Goal: Contribute content

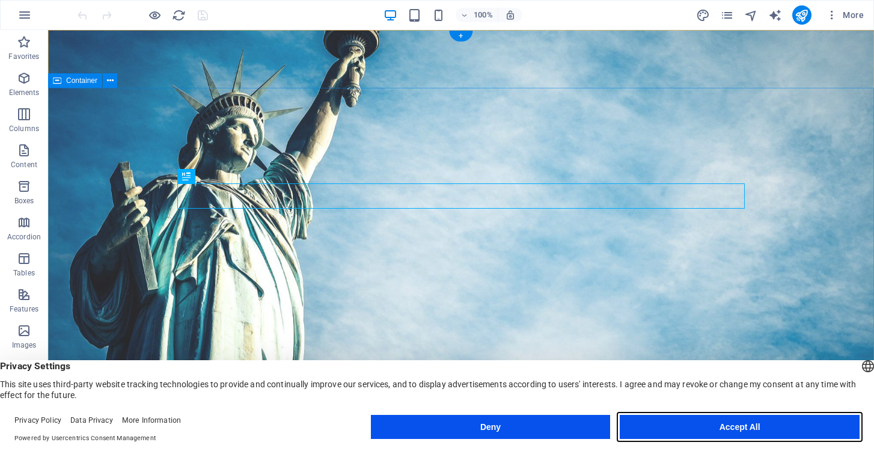
click at [751, 427] on button "Accept All" at bounding box center [740, 427] width 240 height 24
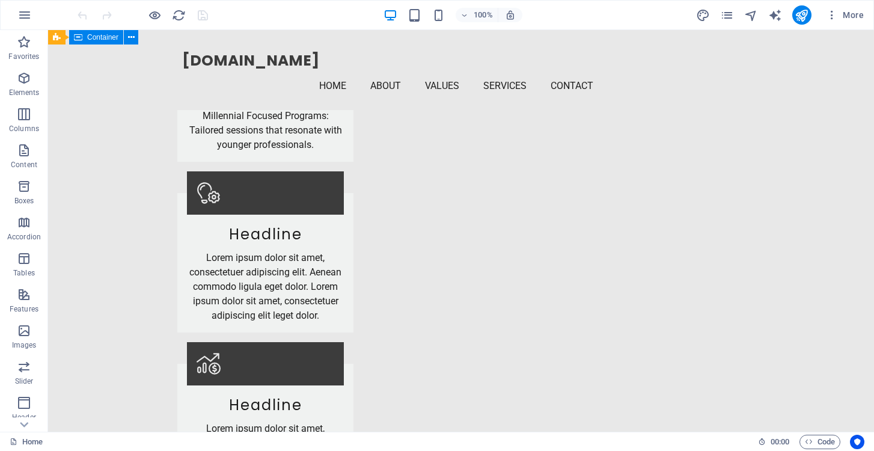
scroll to position [2235, 0]
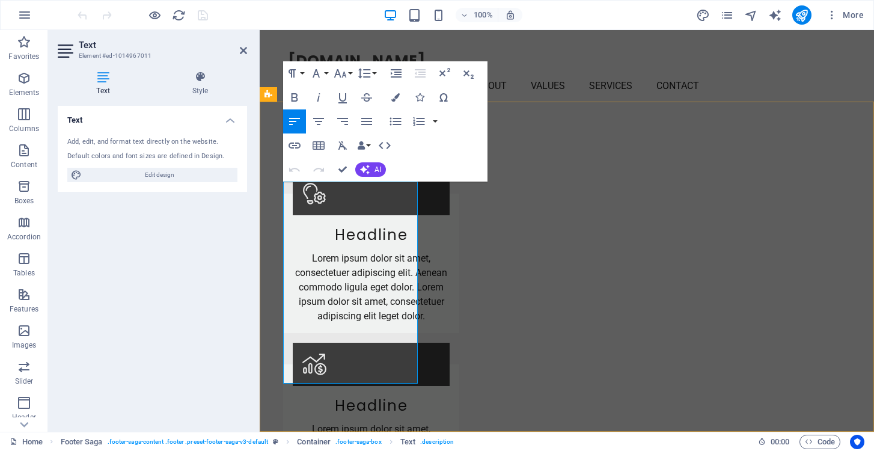
drag, startPoint x: 334, startPoint y: 375, endPoint x: 361, endPoint y: 244, distance: 134.6
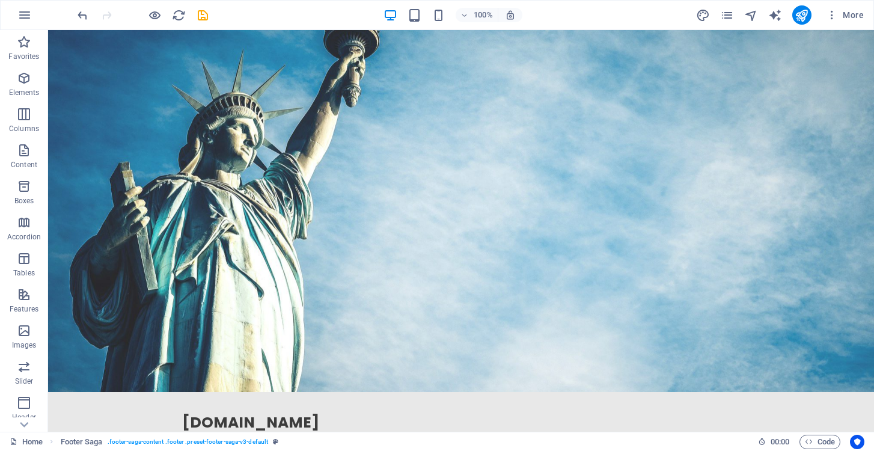
scroll to position [0, 0]
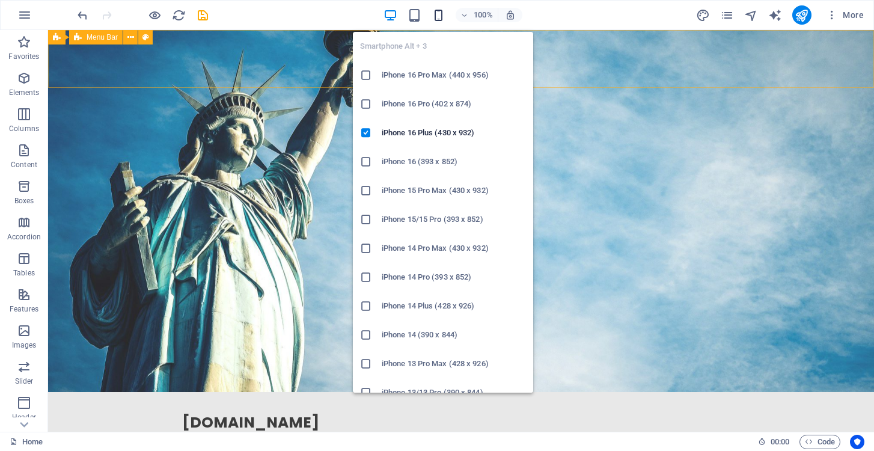
click at [440, 10] on icon "button" at bounding box center [439, 15] width 14 height 14
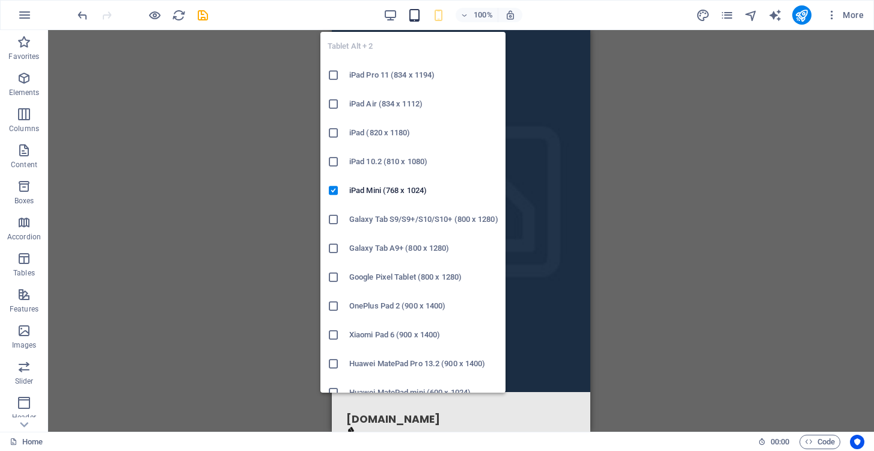
click at [414, 15] on icon "button" at bounding box center [415, 15] width 14 height 14
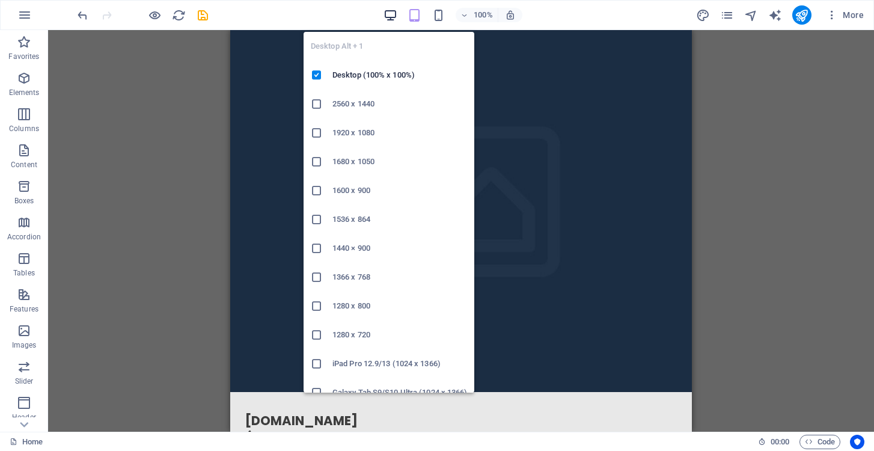
click at [394, 13] on icon "button" at bounding box center [391, 15] width 14 height 14
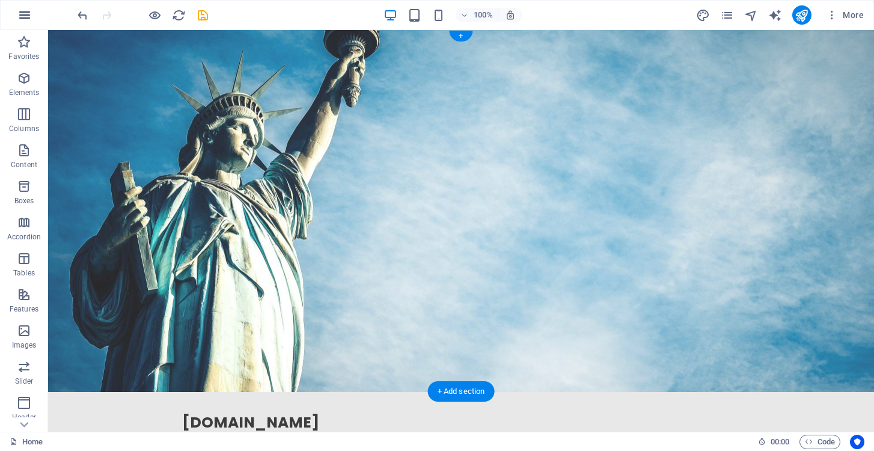
click at [25, 15] on icon "button" at bounding box center [24, 15] width 14 height 14
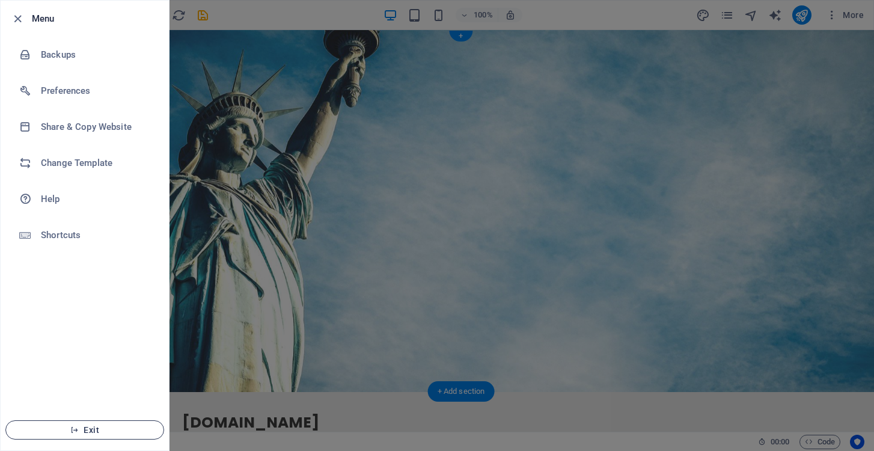
click at [82, 427] on span "Exit" at bounding box center [85, 430] width 138 height 10
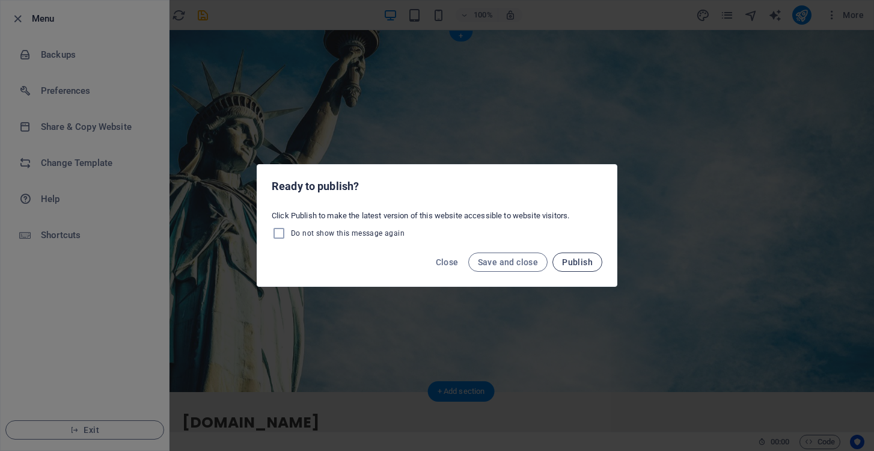
click at [577, 261] on span "Publish" at bounding box center [577, 262] width 31 height 10
checkbox input "false"
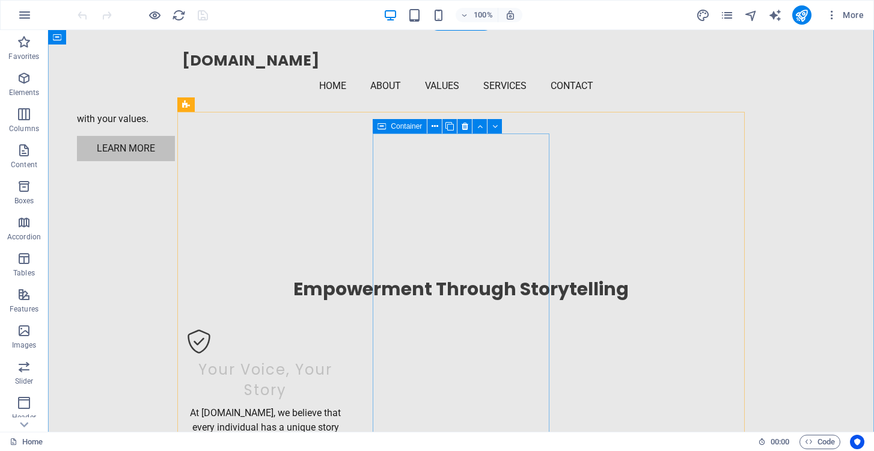
scroll to position [1002, 0]
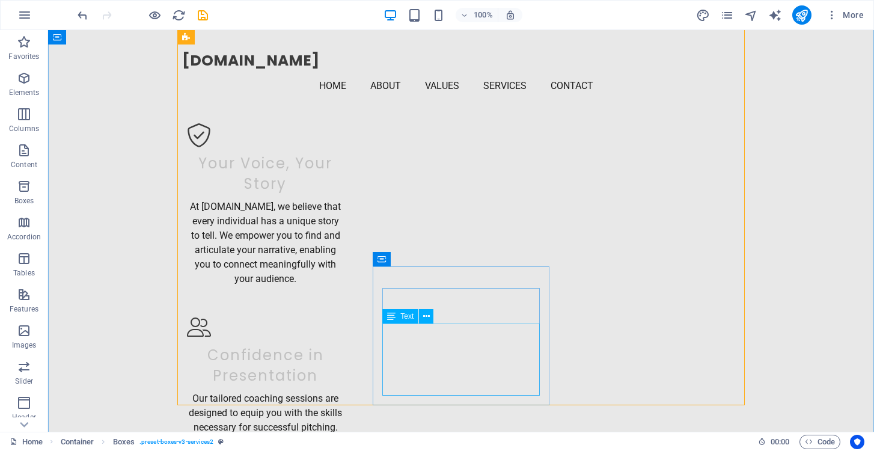
scroll to position [1217, 0]
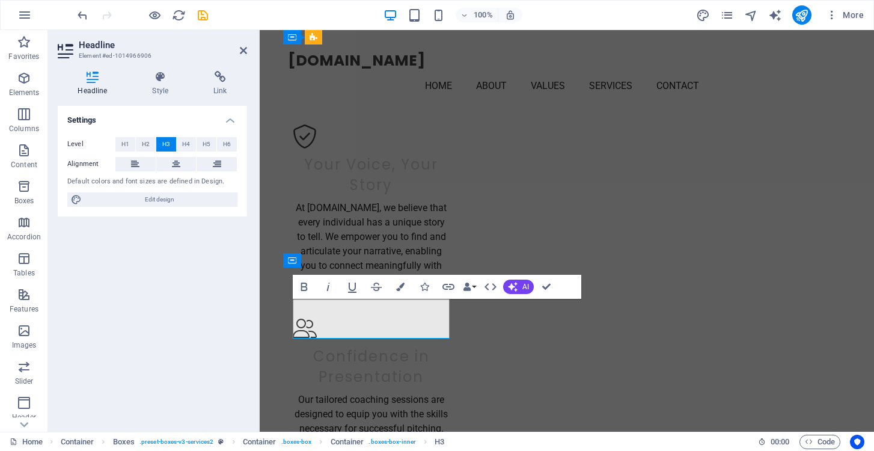
drag, startPoint x: 494, startPoint y: 309, endPoint x: 571, endPoint y: 310, distance: 76.4
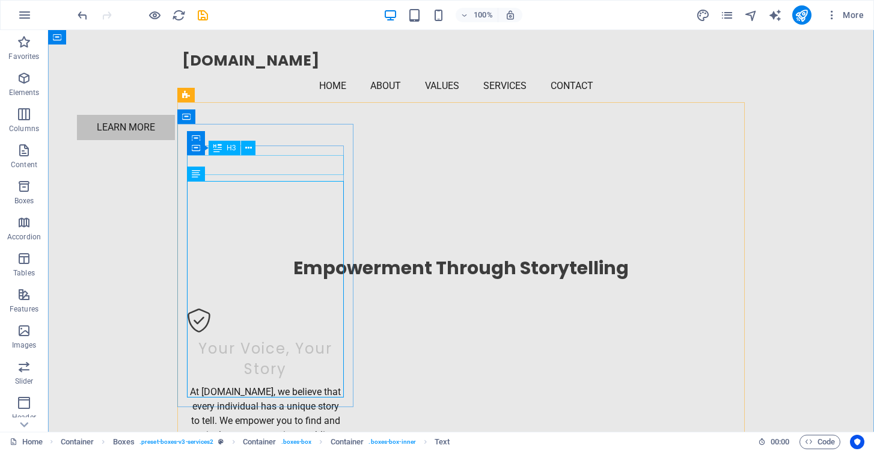
scroll to position [1031, 0]
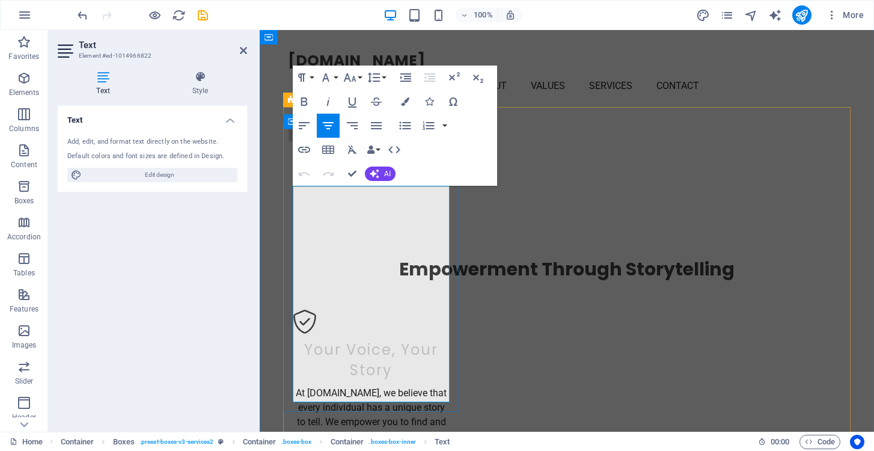
drag, startPoint x: 298, startPoint y: 193, endPoint x: 438, endPoint y: 394, distance: 244.9
copy p "1. Brand Storytelling: Learn how to effectively communicate your brand's narrat…"
drag, startPoint x: 388, startPoint y: 194, endPoint x: 294, endPoint y: 193, distance: 93.8
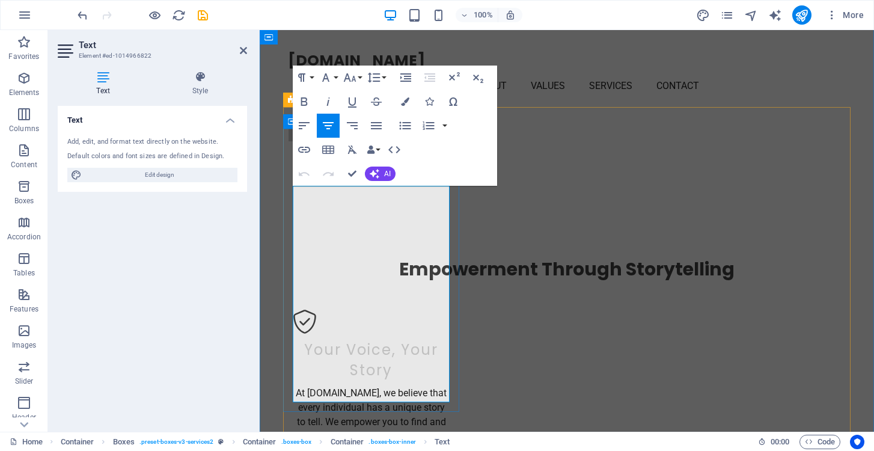
drag, startPoint x: 295, startPoint y: 223, endPoint x: 435, endPoint y: 382, distance: 212.7
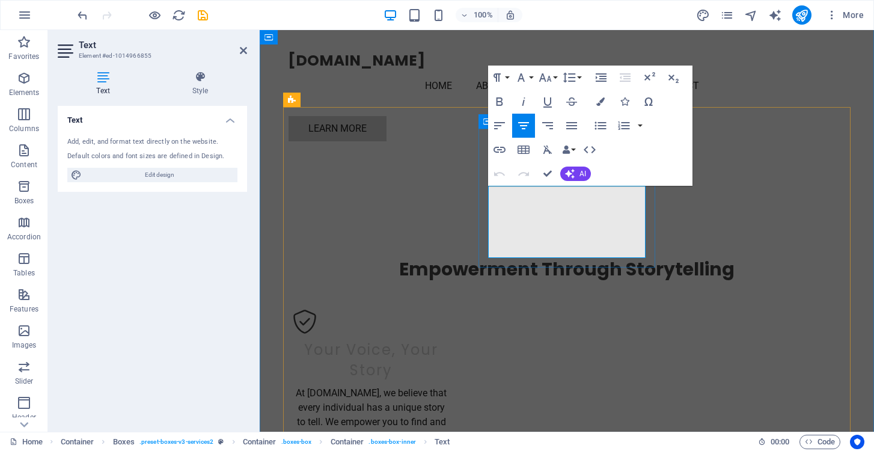
drag, startPoint x: 506, startPoint y: 194, endPoint x: 637, endPoint y: 251, distance: 143.0
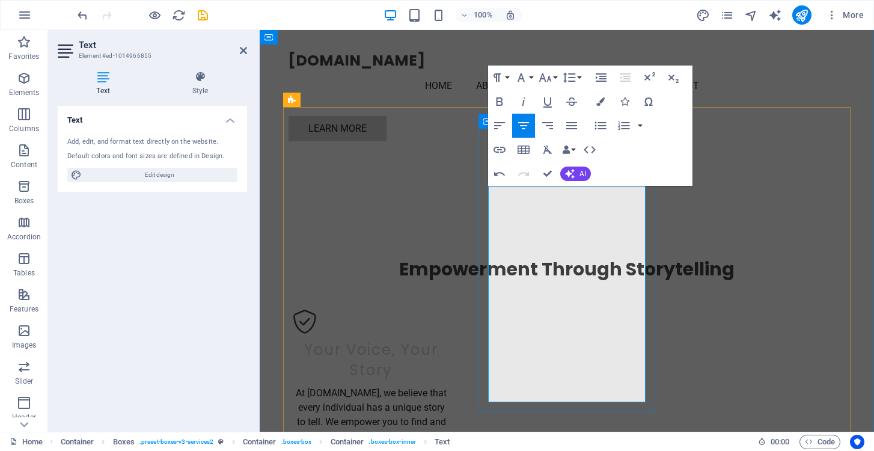
drag, startPoint x: 642, startPoint y: 222, endPoint x: 489, endPoint y: 188, distance: 157.1
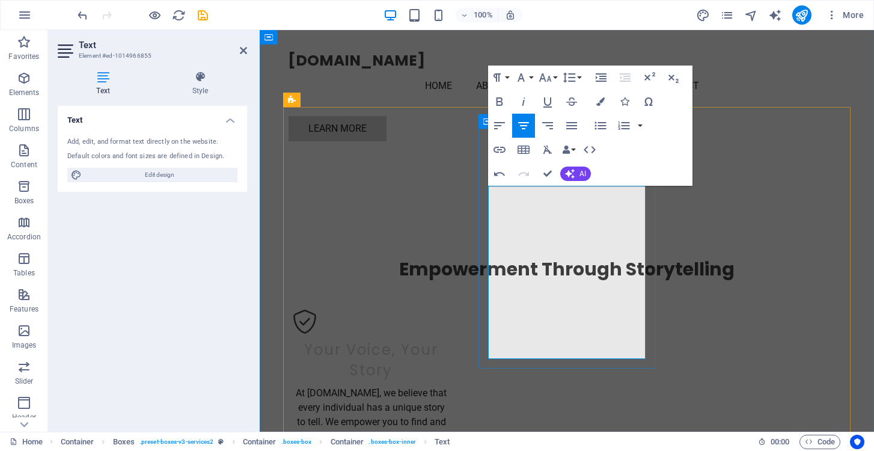
drag, startPoint x: 542, startPoint y: 223, endPoint x: 633, endPoint y: 355, distance: 160.0
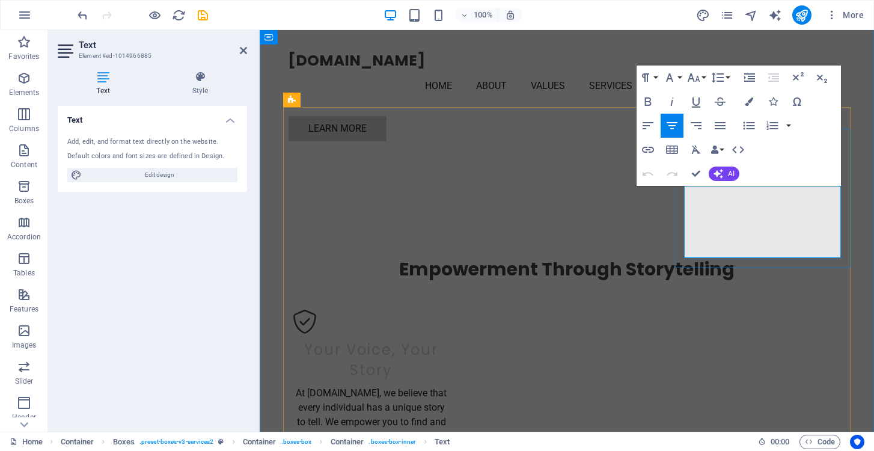
drag, startPoint x: 701, startPoint y: 192, endPoint x: 820, endPoint y: 258, distance: 135.7
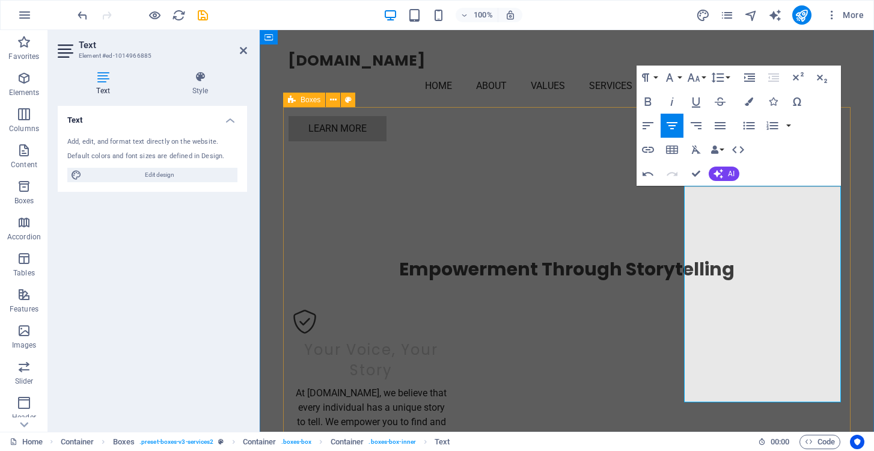
drag, startPoint x: 748, startPoint y: 266, endPoint x: 667, endPoint y: 187, distance: 112.7
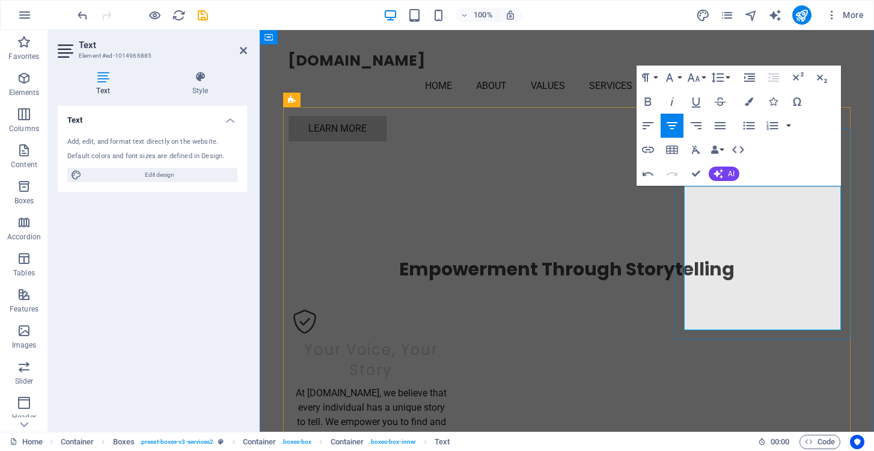
drag, startPoint x: 772, startPoint y: 192, endPoint x: 683, endPoint y: 192, distance: 89.6
drag, startPoint x: 780, startPoint y: 207, endPoint x: 821, endPoint y: 319, distance: 119.9
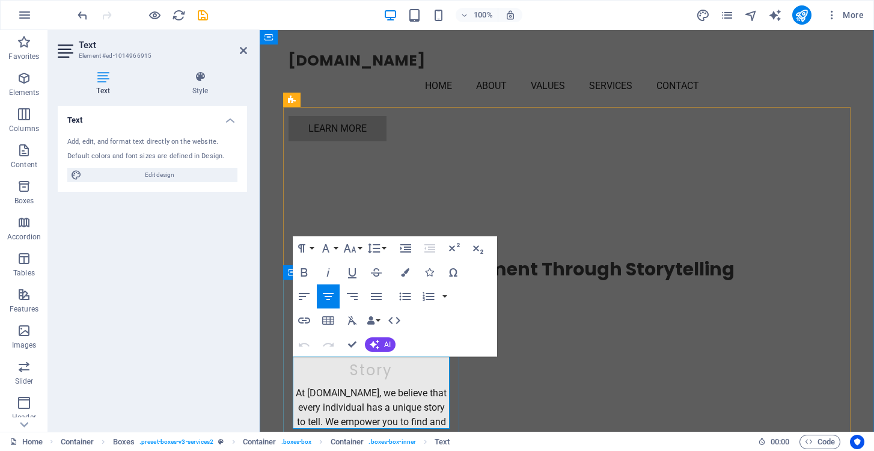
drag, startPoint x: 310, startPoint y: 364, endPoint x: 443, endPoint y: 422, distance: 144.7
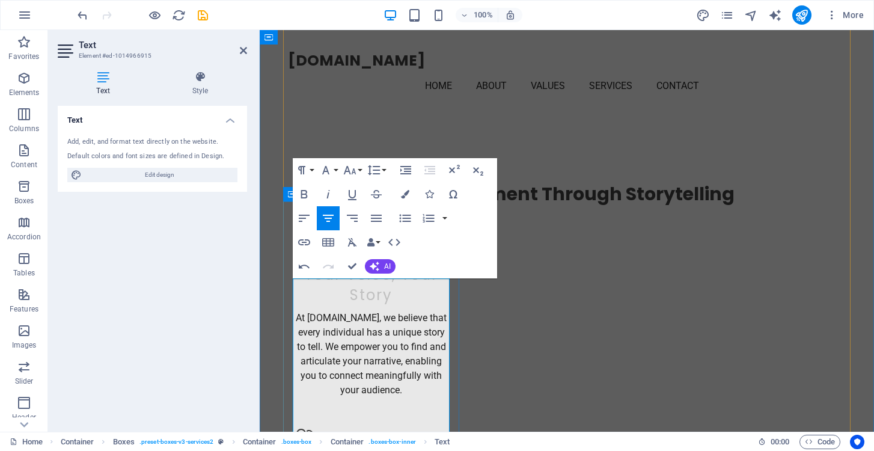
scroll to position [1110, 0]
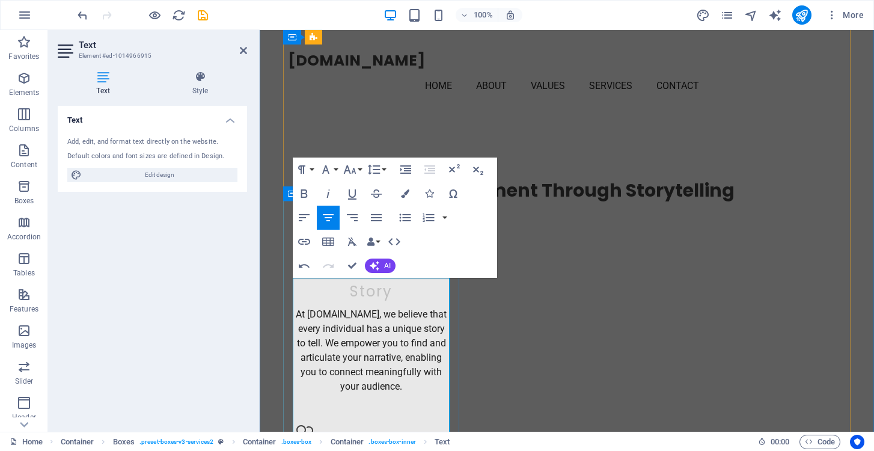
drag, startPoint x: 358, startPoint y: 401, endPoint x: 287, endPoint y: 281, distance: 139.6
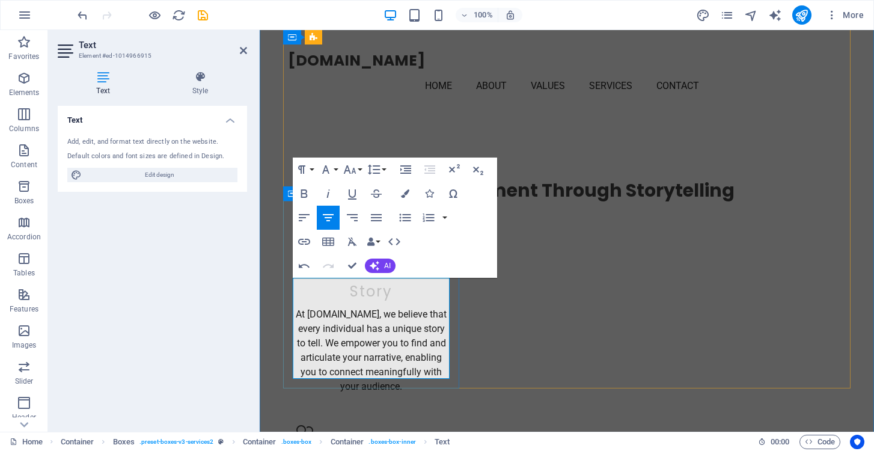
drag, startPoint x: 417, startPoint y: 300, endPoint x: 444, endPoint y: 372, distance: 77.3
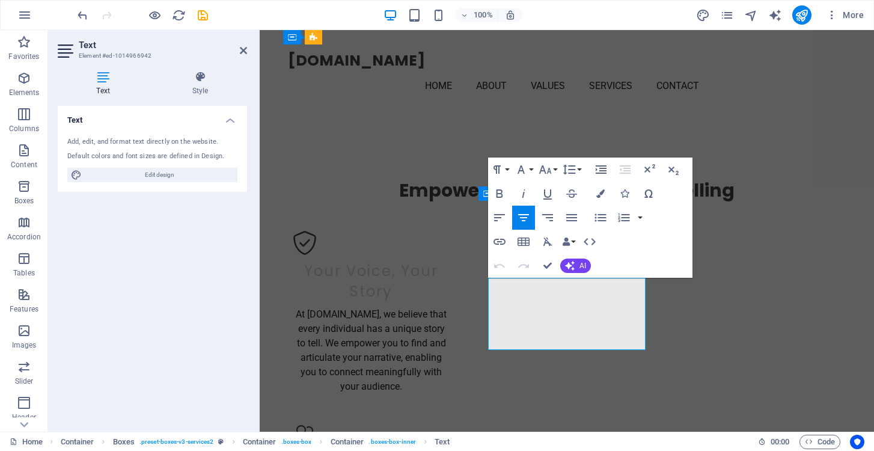
drag, startPoint x: 506, startPoint y: 283, endPoint x: 640, endPoint y: 350, distance: 150.1
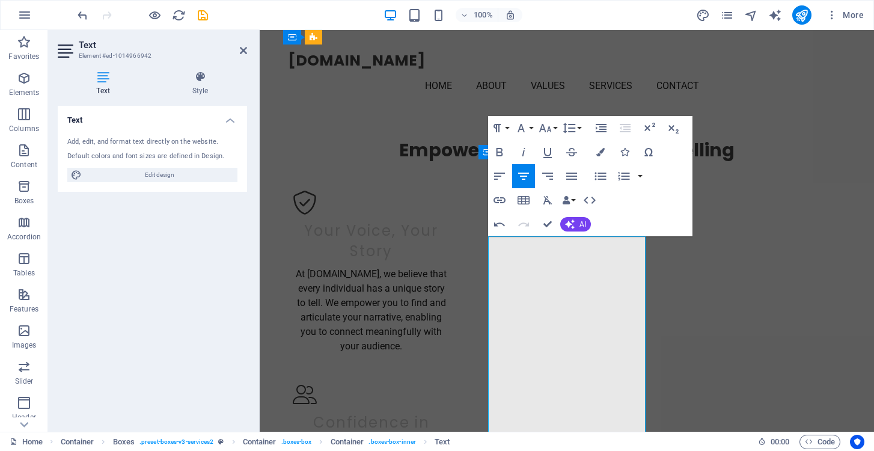
scroll to position [1152, 0]
drag, startPoint x: 642, startPoint y: 388, endPoint x: 484, endPoint y: 220, distance: 231.4
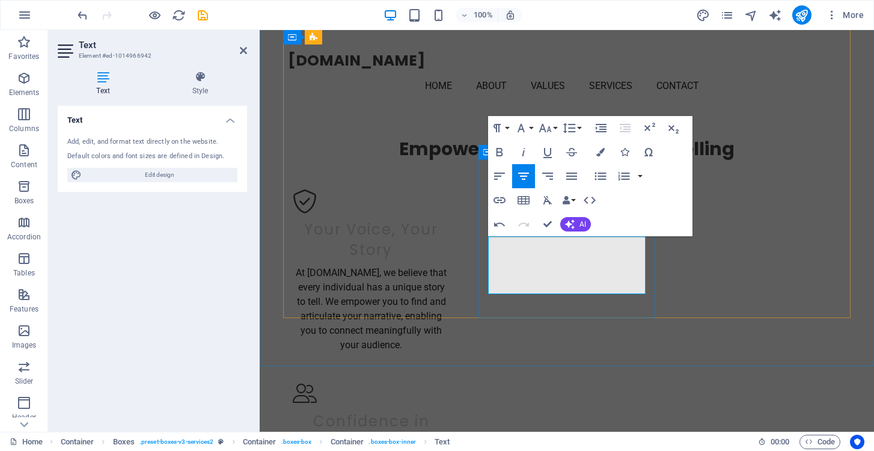
drag, startPoint x: 633, startPoint y: 242, endPoint x: 636, endPoint y: 290, distance: 47.6
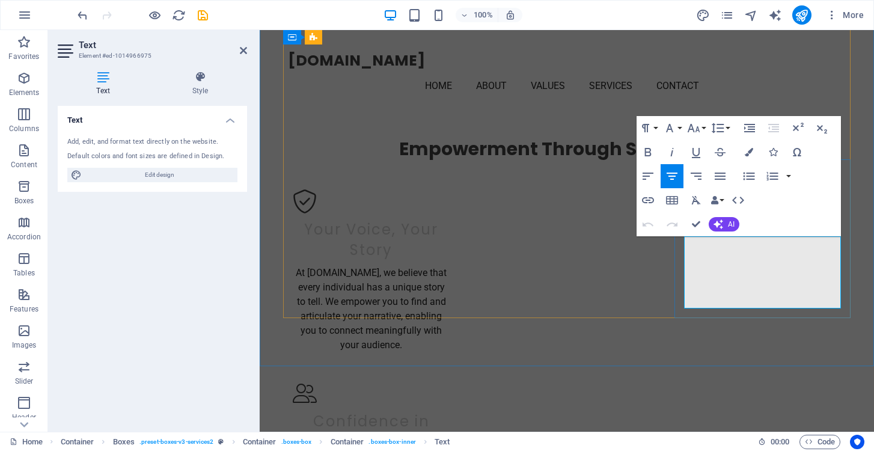
drag, startPoint x: 702, startPoint y: 241, endPoint x: 843, endPoint y: 312, distance: 157.3
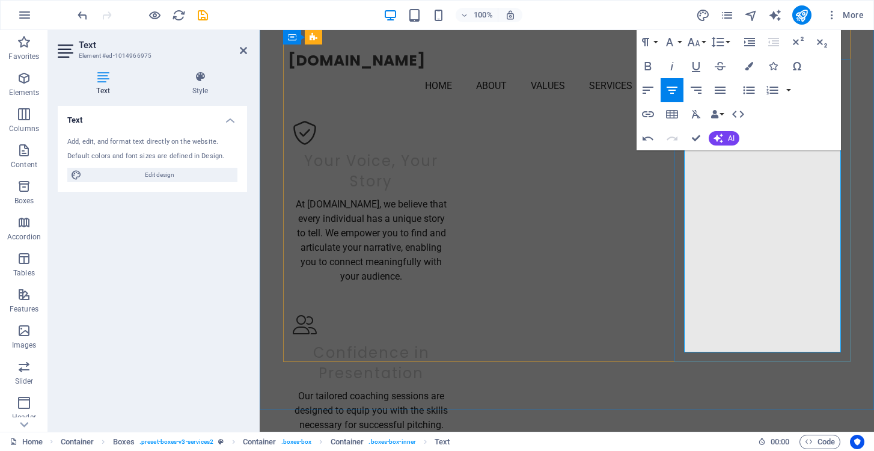
scroll to position [1260, 0]
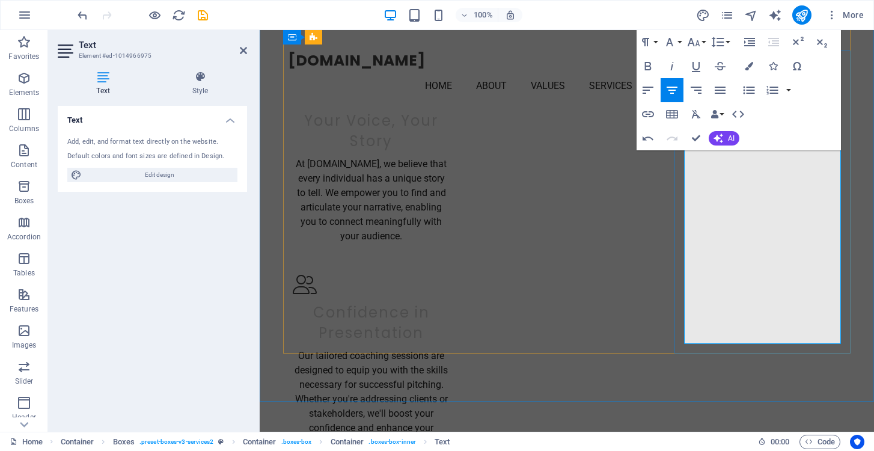
drag, startPoint x: 827, startPoint y: 309, endPoint x: 685, endPoint y: 132, distance: 226.6
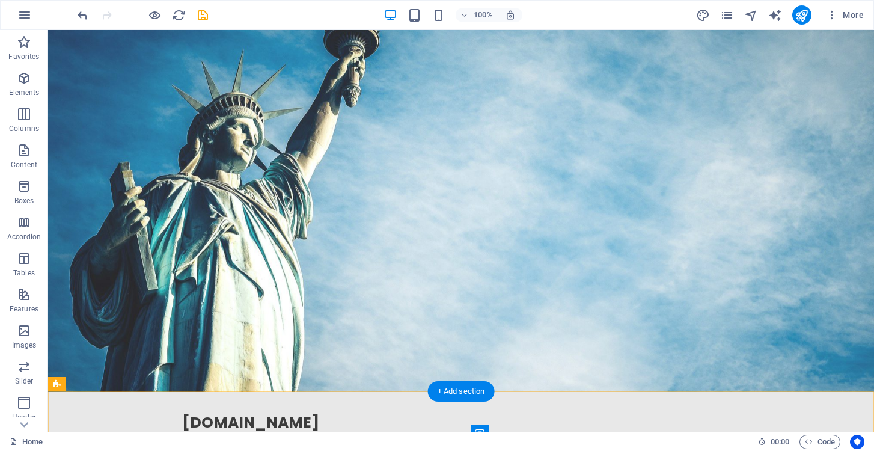
scroll to position [0, 0]
click at [203, 16] on icon "save" at bounding box center [203, 15] width 14 height 14
checkbox input "false"
click at [831, 13] on icon "button" at bounding box center [832, 15] width 12 height 12
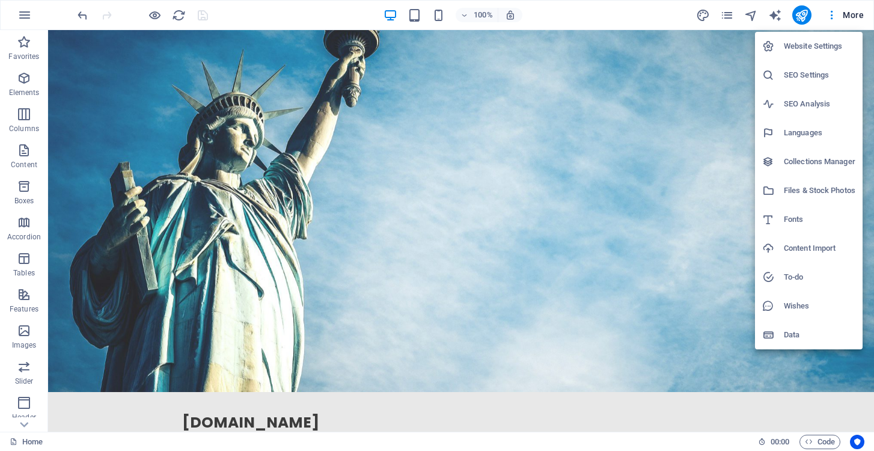
click at [800, 45] on h6 "Website Settings" at bounding box center [820, 46] width 72 height 14
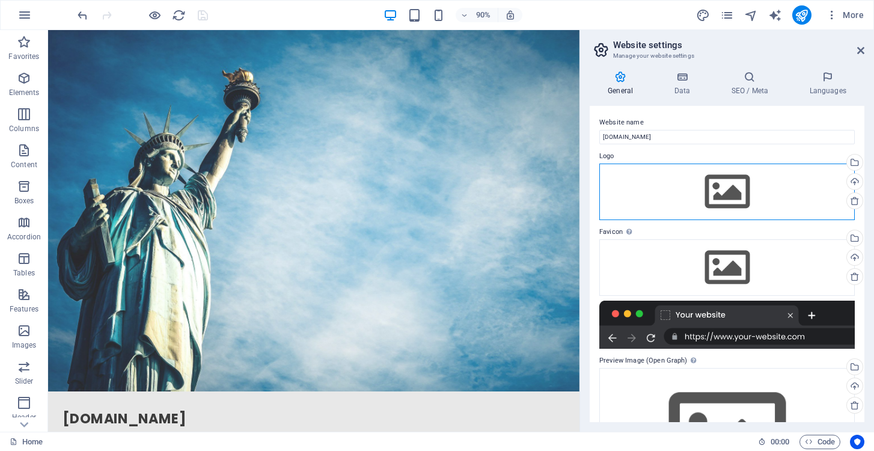
click at [727, 186] on div "Drag files here, click to choose files or select files from Files or our free s…" at bounding box center [728, 192] width 256 height 57
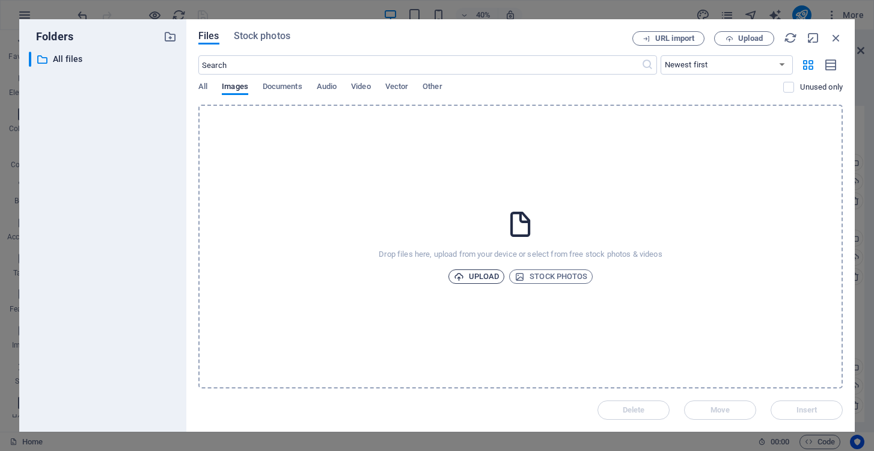
click at [481, 274] on span "Upload" at bounding box center [477, 276] width 46 height 14
click at [837, 36] on icon "button" at bounding box center [836, 37] width 13 height 13
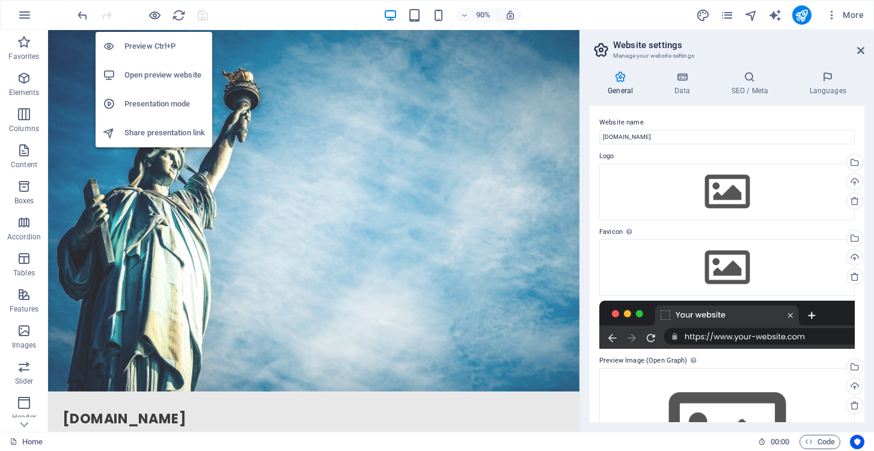
click at [147, 48] on h6 "Preview Ctrl+P" at bounding box center [164, 46] width 81 height 14
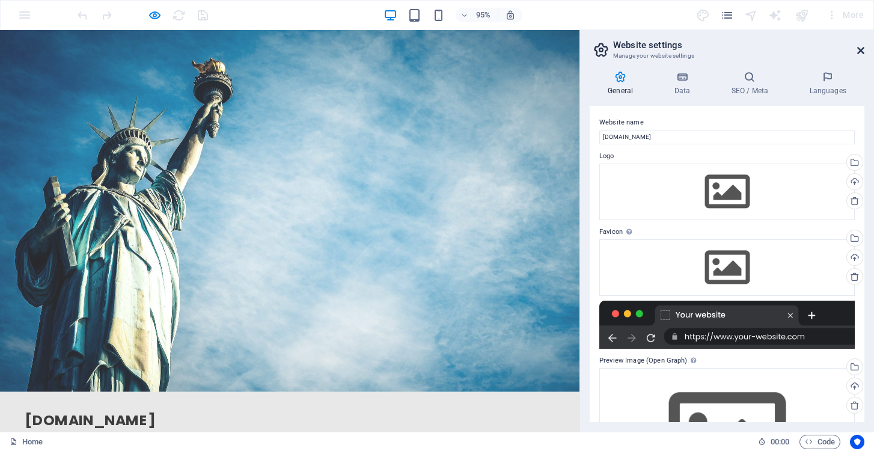
click at [861, 49] on icon at bounding box center [861, 51] width 7 height 10
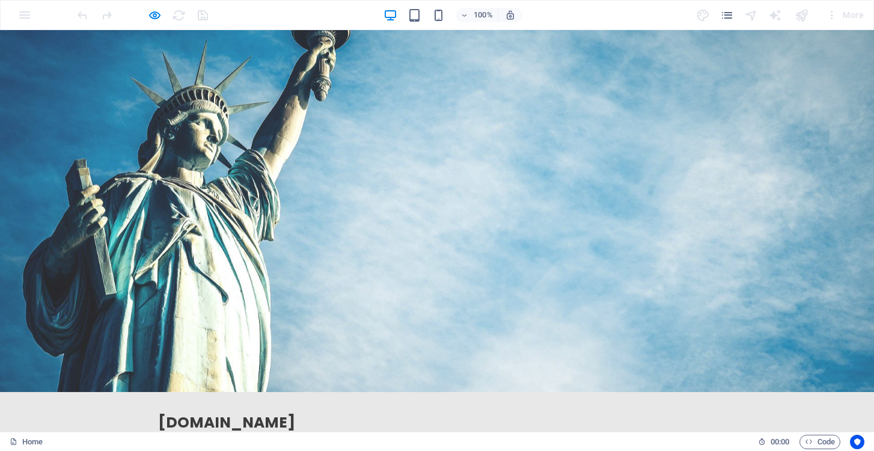
click at [332, 434] on link "Home" at bounding box center [313, 448] width 37 height 29
